Goal: Information Seeking & Learning: Learn about a topic

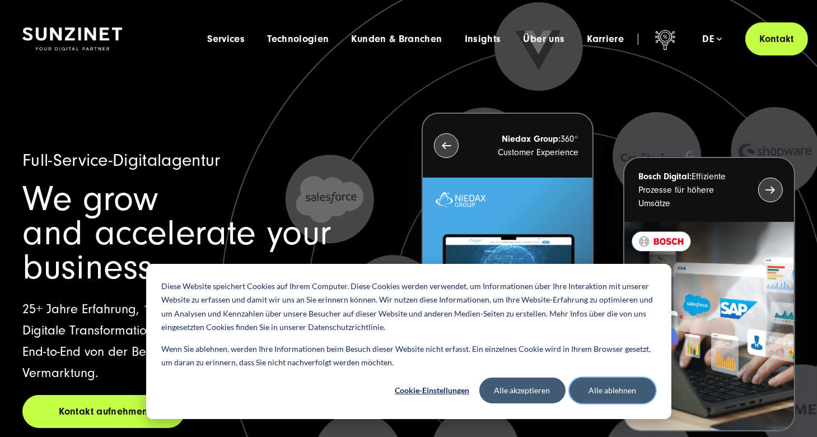
click at [613, 394] on button "Alle ablehnen" at bounding box center [613, 391] width 86 height 26
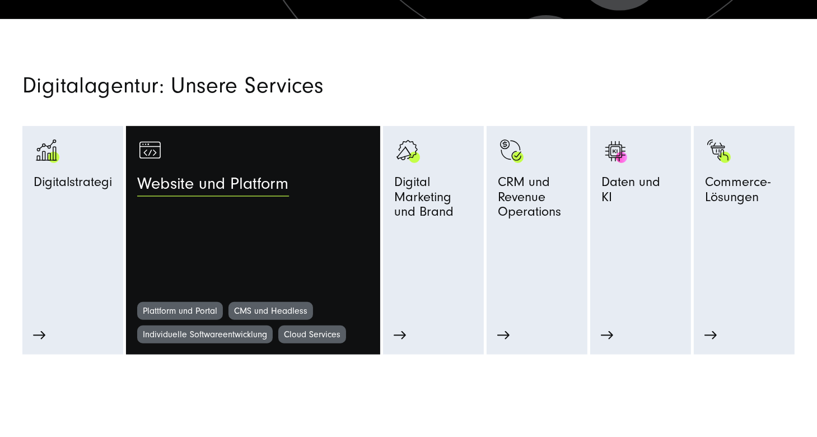
scroll to position [504, 0]
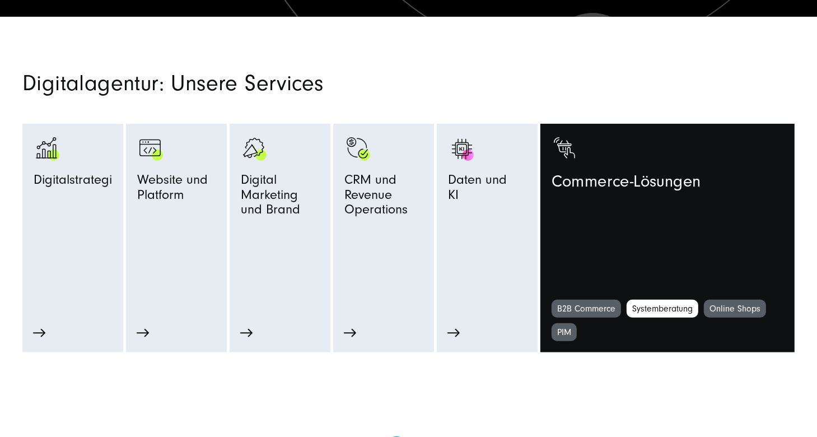
click at [677, 308] on link "Systemberatung" at bounding box center [663, 309] width 72 height 18
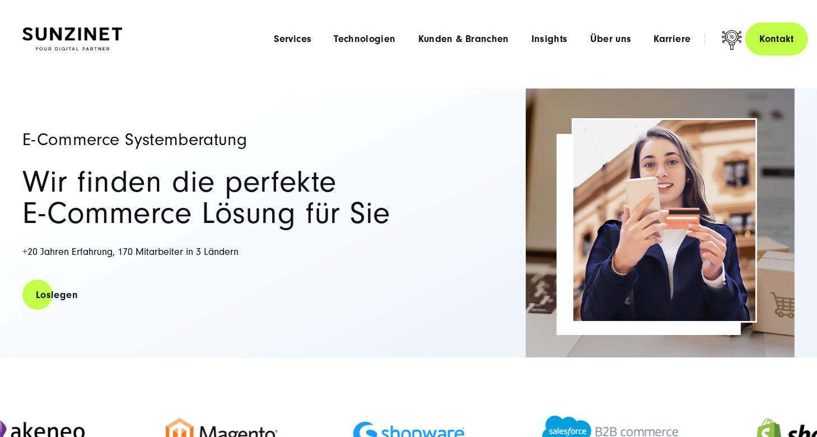
drag, startPoint x: 129, startPoint y: 37, endPoint x: 48, endPoint y: 26, distance: 81.9
click at [48, 26] on div "Smart Search AI Hier können Sie eine konkrete Frage zu unserer Agentur und unse…" at bounding box center [408, 38] width 773 height 33
